Goal: Transaction & Acquisition: Purchase product/service

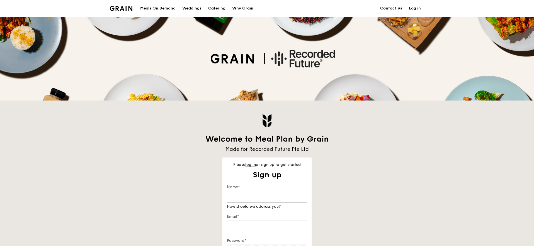
scroll to position [112, 0]
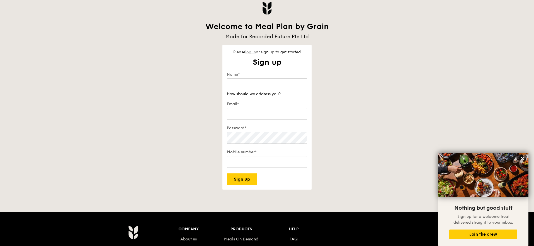
click at [247, 50] on link "log in" at bounding box center [250, 52] width 11 height 5
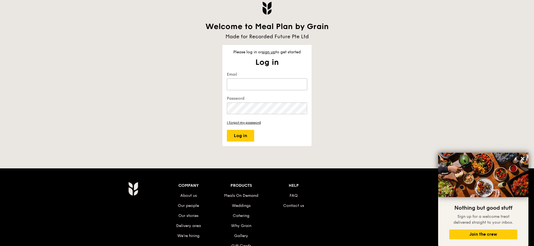
click at [254, 83] on input "Email" at bounding box center [267, 84] width 80 height 12
type input "[PERSON_NAME][EMAIL_ADDRESS][DOMAIN_NAME]"
click at [262, 115] on form "Email dickson.han@recordedfuture.com Password I forgot my password Log in" at bounding box center [267, 107] width 80 height 70
click at [227, 130] on button "Log in" at bounding box center [240, 136] width 27 height 12
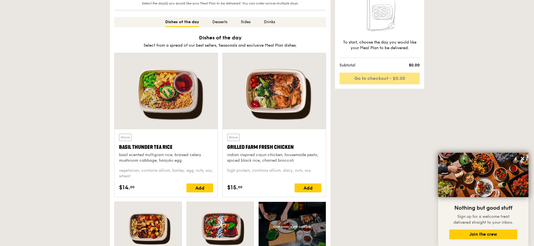
scroll to position [141, 0]
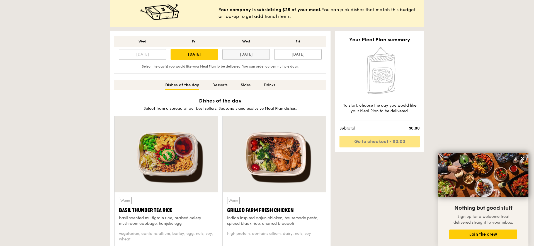
click at [253, 53] on div "[DATE]" at bounding box center [245, 54] width 47 height 11
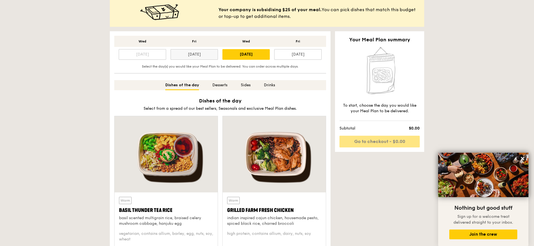
click at [207, 55] on div "[DATE]" at bounding box center [194, 54] width 47 height 11
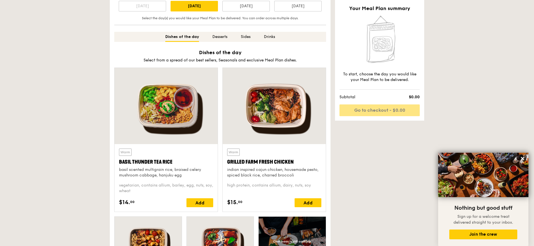
scroll to position [190, 0]
click at [311, 200] on div "Add" at bounding box center [308, 202] width 27 height 9
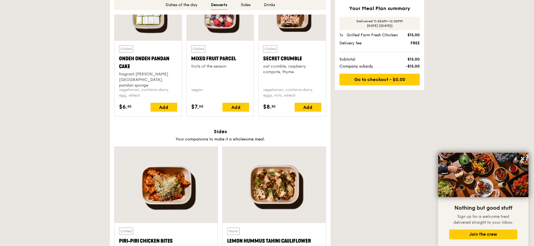
scroll to position [966, 0]
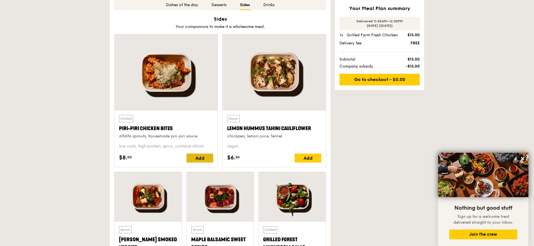
click at [191, 157] on div "Add" at bounding box center [200, 157] width 27 height 9
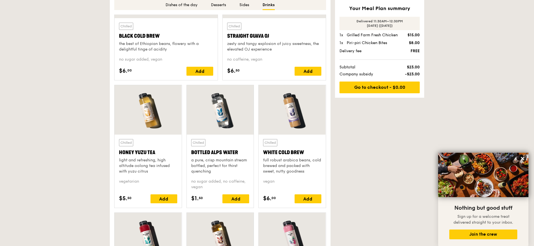
scroll to position [1345, 0]
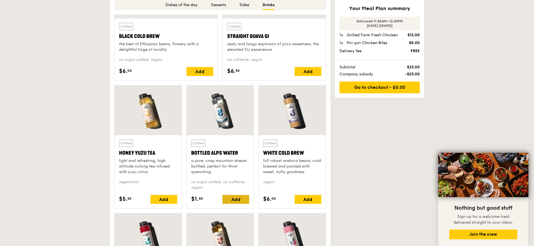
click at [239, 202] on div "Add" at bounding box center [235, 199] width 27 height 9
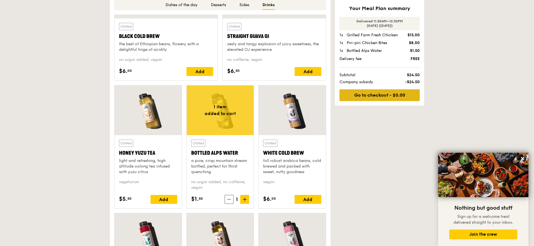
click at [371, 97] on link "Go to checkout - $0.00" at bounding box center [380, 95] width 80 height 12
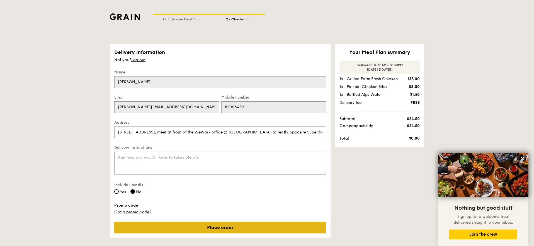
click at [200, 231] on link "Place order" at bounding box center [220, 227] width 212 height 12
